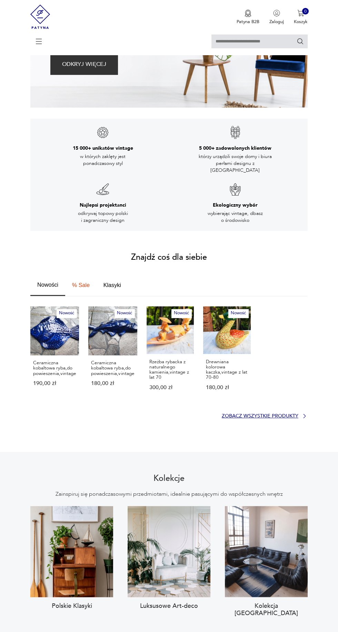
click at [281, 414] on p "Zobacz wszystkie produkty" at bounding box center [260, 416] width 77 height 4
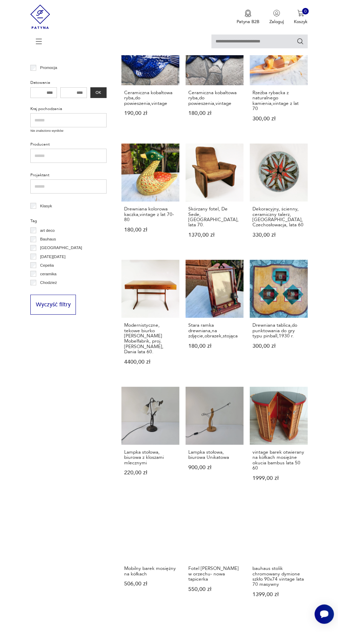
scroll to position [161, 0]
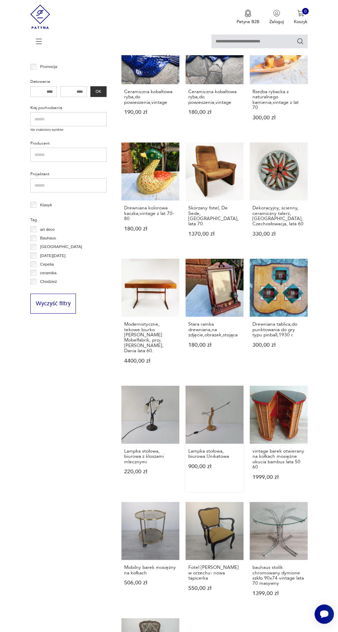
click at [225, 401] on link "Lampka stołowa, biurowa Unikatowa 900,00 zł" at bounding box center [214, 438] width 58 height 106
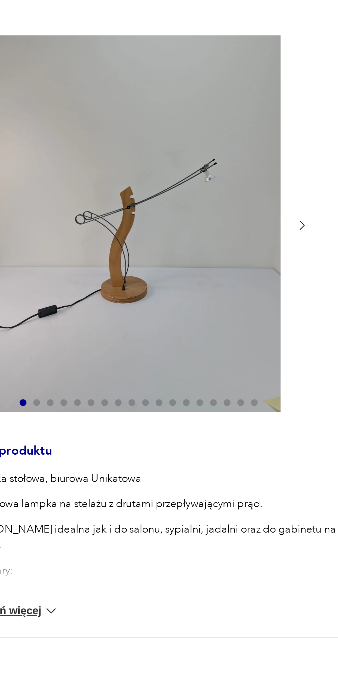
scroll to position [1, 0]
